Goal: Task Accomplishment & Management: Use online tool/utility

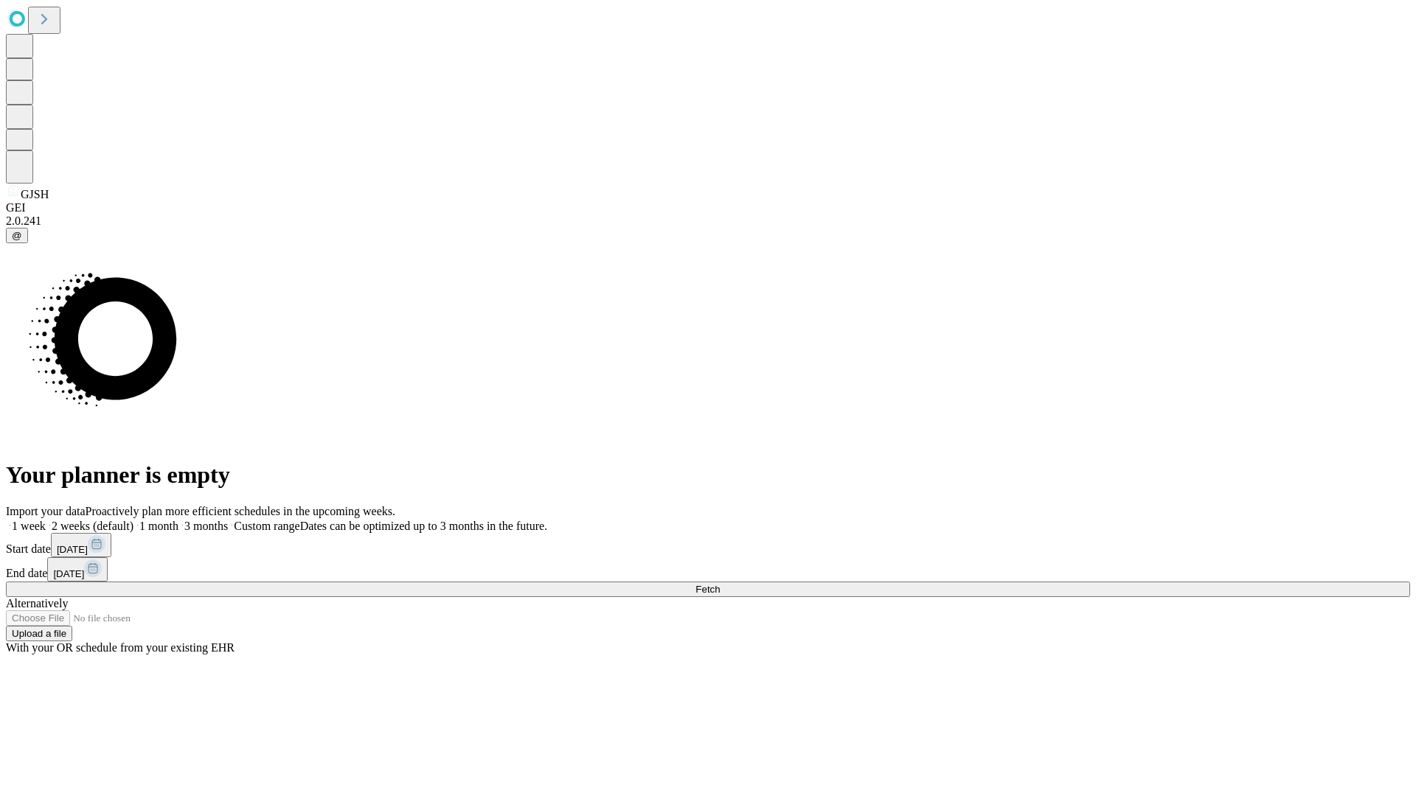
click at [720, 584] on span "Fetch" at bounding box center [707, 589] width 24 height 11
